Goal: Task Accomplishment & Management: Use online tool/utility

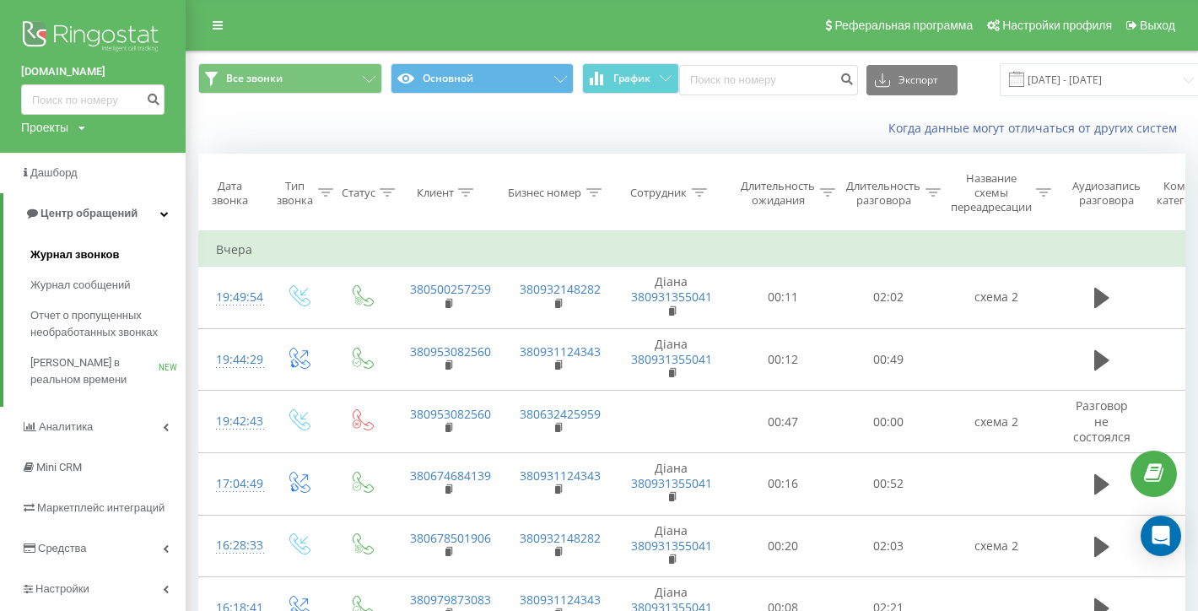
click at [78, 246] on span "Журнал звонков" at bounding box center [74, 254] width 89 height 17
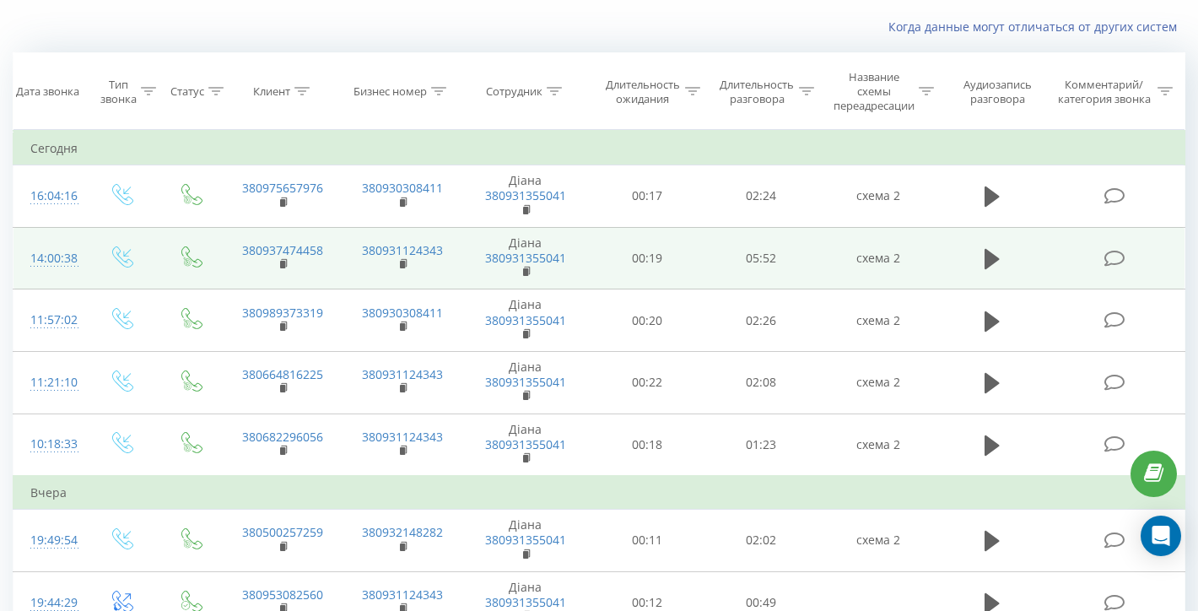
scroll to position [99, 0]
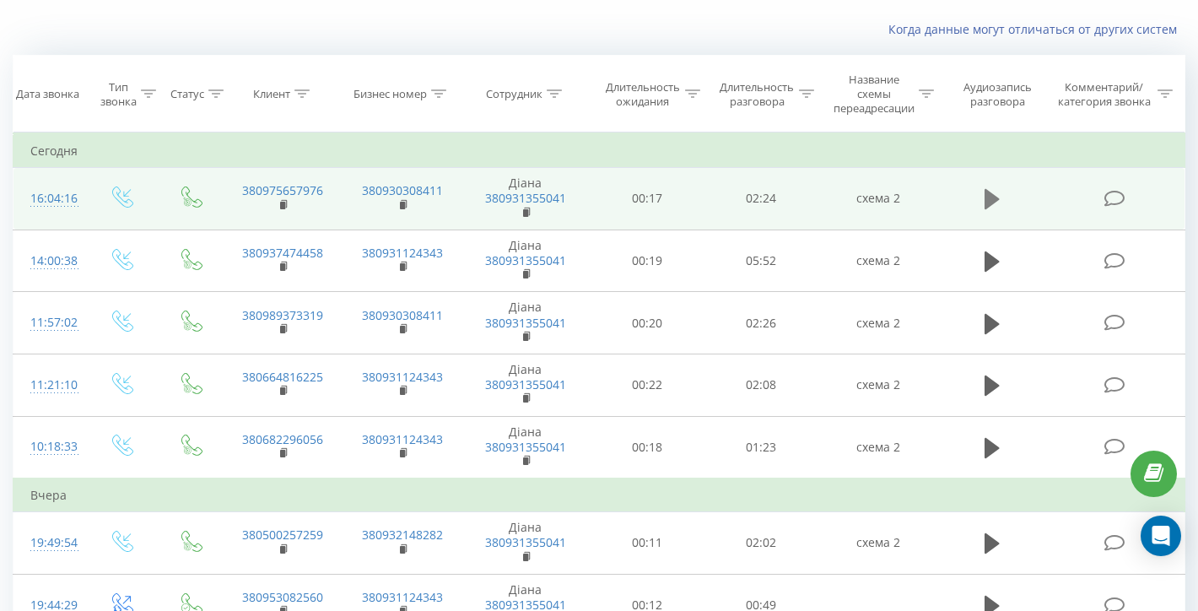
click at [988, 202] on button at bounding box center [991, 198] width 25 height 25
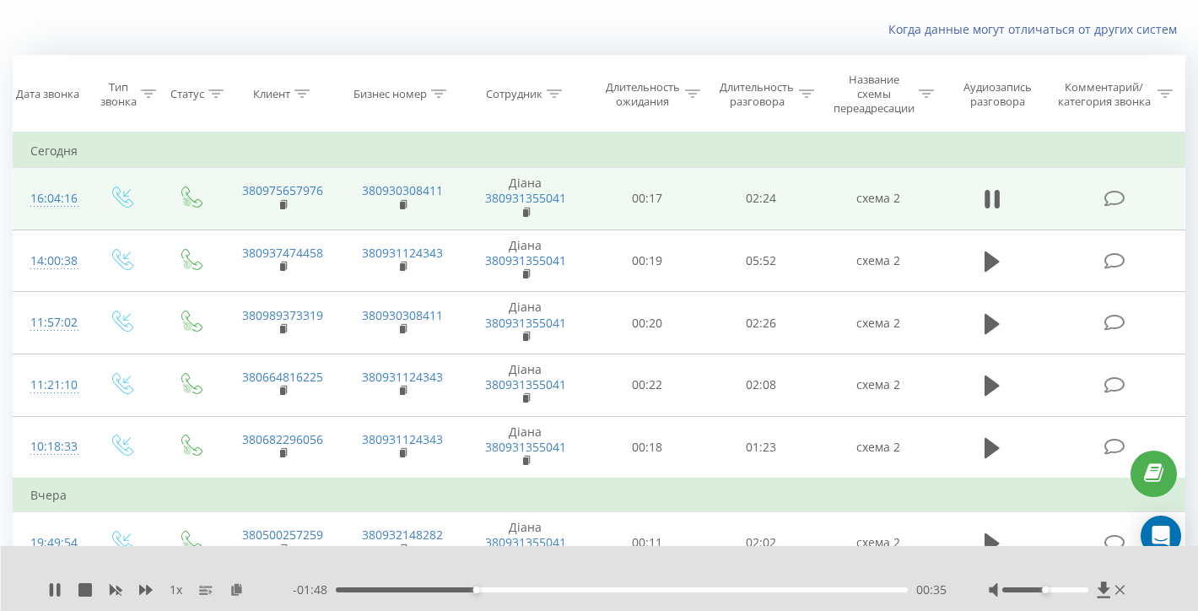
click at [689, 588] on div "00:35" at bounding box center [622, 589] width 572 height 5
click at [747, 590] on div "01:43" at bounding box center [622, 589] width 572 height 5
click at [836, 590] on div "02:06" at bounding box center [622, 589] width 572 height 5
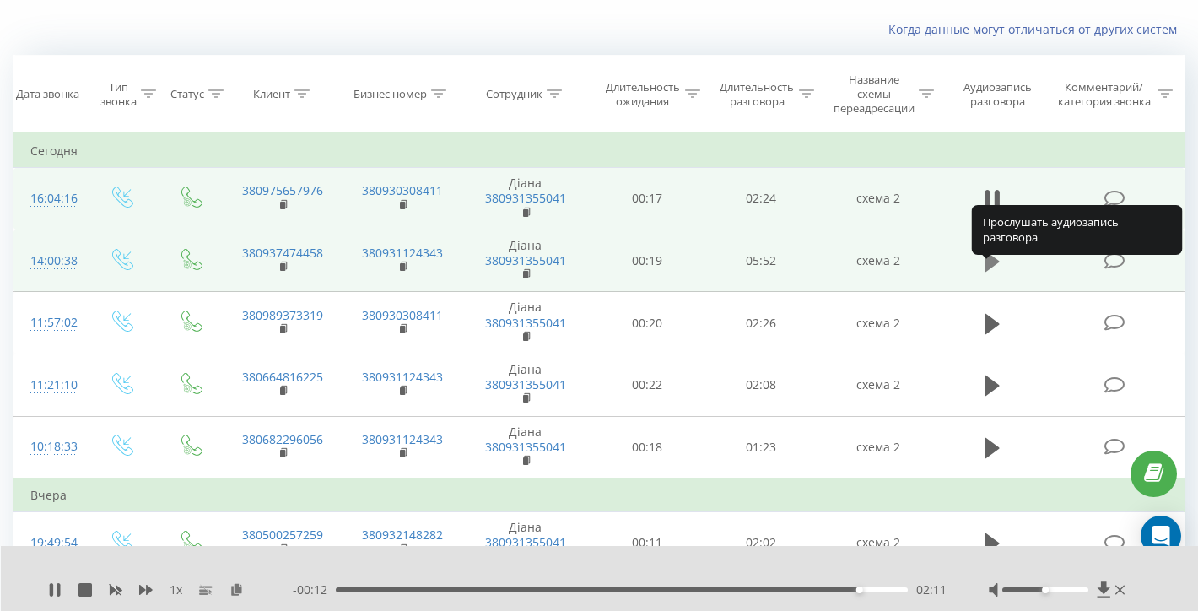
click at [988, 272] on icon at bounding box center [991, 261] width 15 height 20
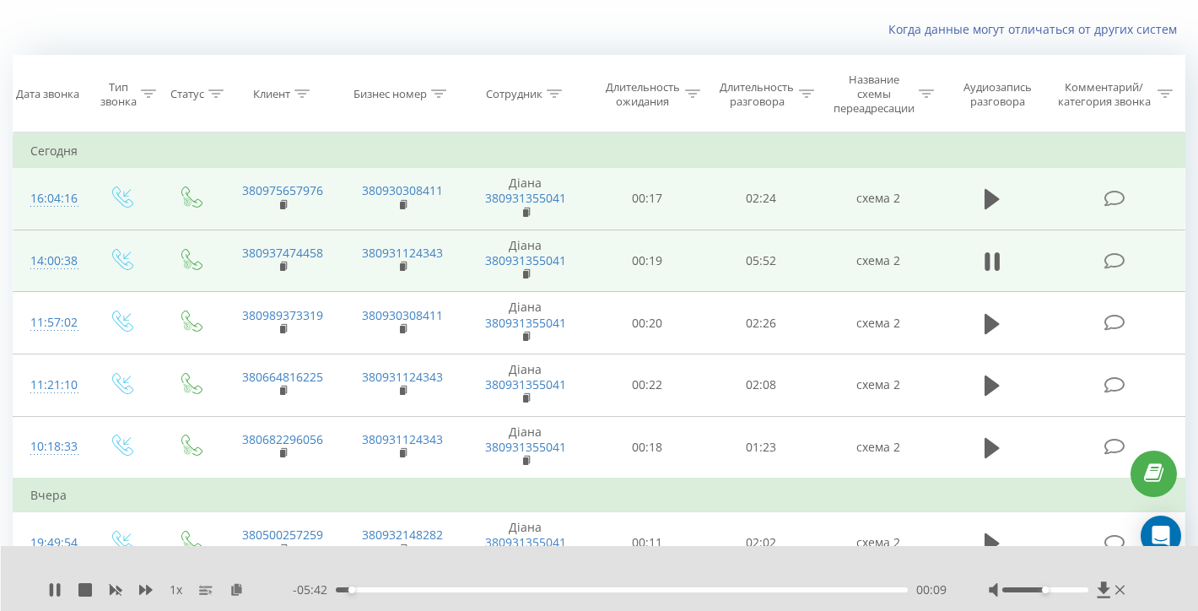
click at [483, 594] on div "- 05:42 00:09 00:09" at bounding box center [620, 589] width 654 height 17
click at [743, 594] on div "- 05:41 00:10 00:10" at bounding box center [620, 589] width 654 height 17
click at [743, 594] on div "- 05:41 00:11 00:11" at bounding box center [620, 589] width 654 height 17
click at [743, 590] on div "00:13" at bounding box center [622, 589] width 572 height 5
click at [780, 590] on div "04:33" at bounding box center [622, 589] width 572 height 5
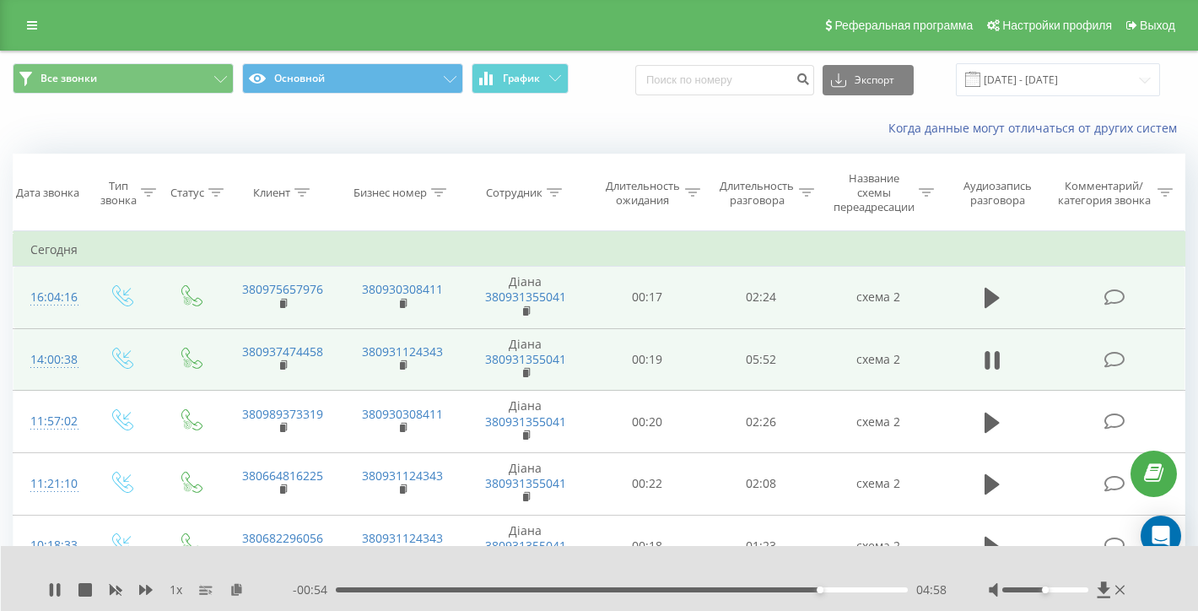
scroll to position [0, 0]
click at [29, 24] on link at bounding box center [32, 25] width 30 height 24
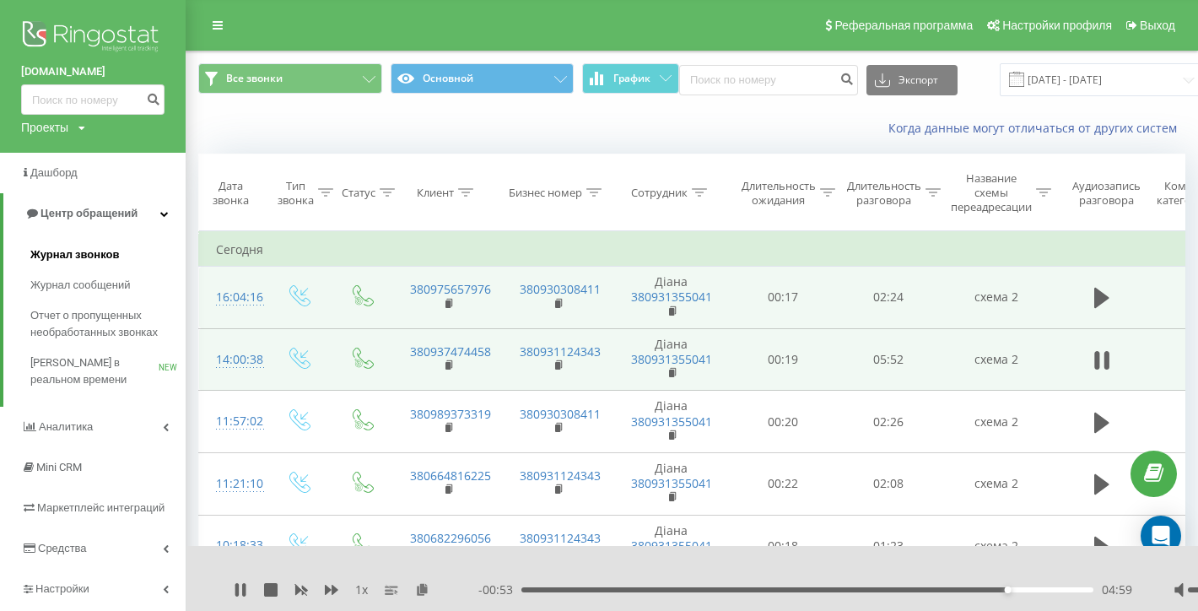
click at [87, 256] on span "Журнал звонков" at bounding box center [74, 254] width 89 height 17
